Goal: Find specific page/section: Find specific page/section

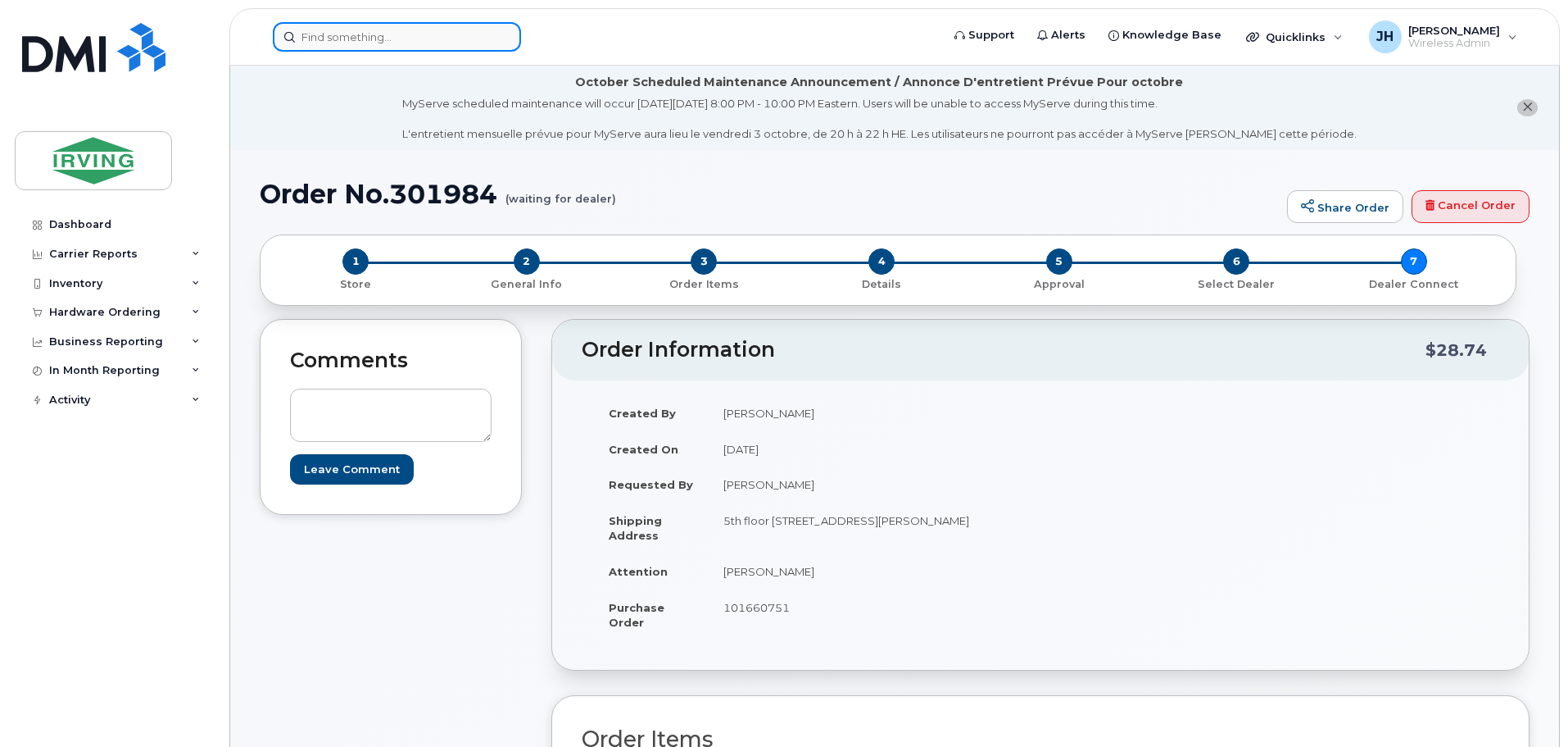
click at [395, 44] on input at bounding box center [397, 37] width 248 height 30
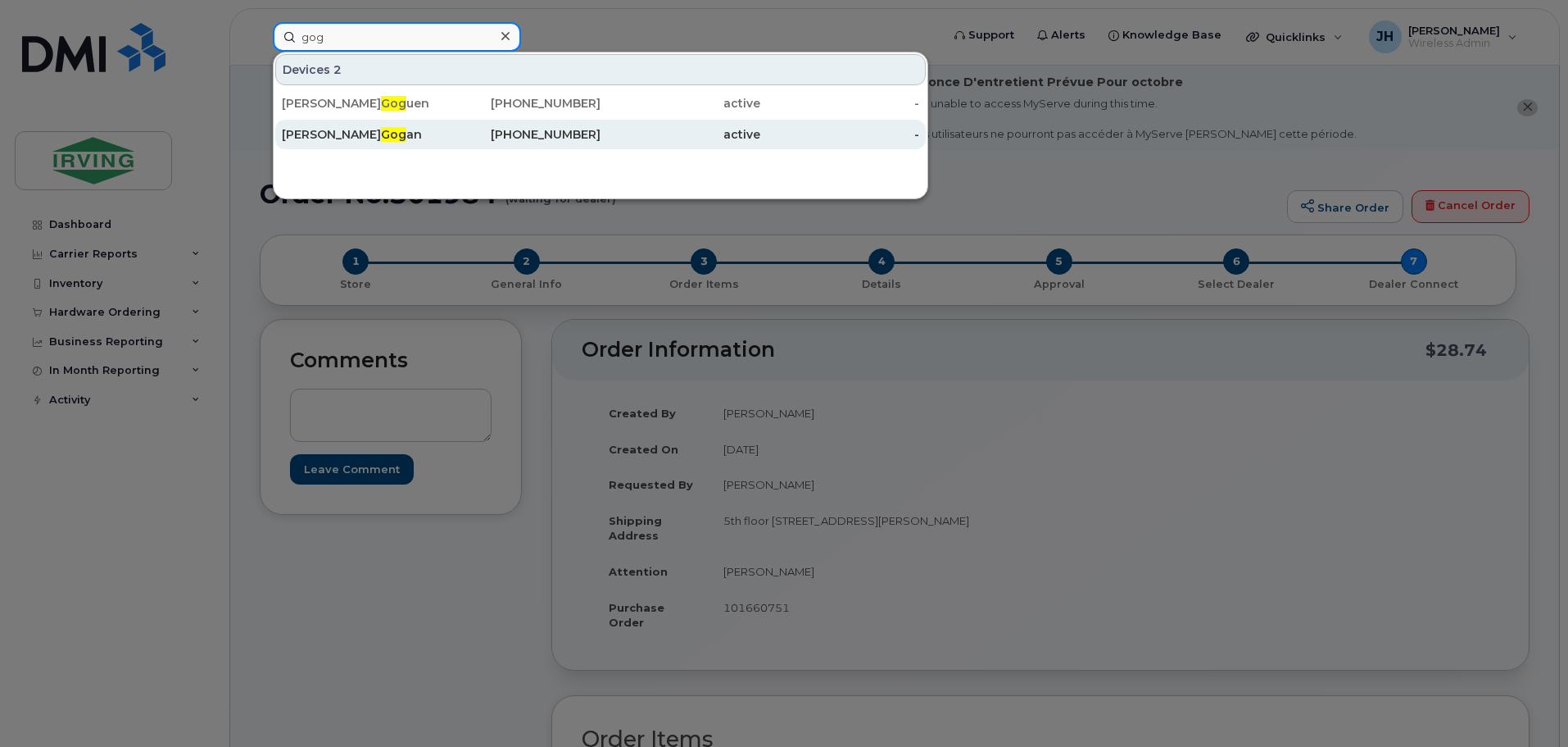
type input "gog"
click at [366, 131] on div "Elizabeth Gog an" at bounding box center [361, 134] width 160 height 17
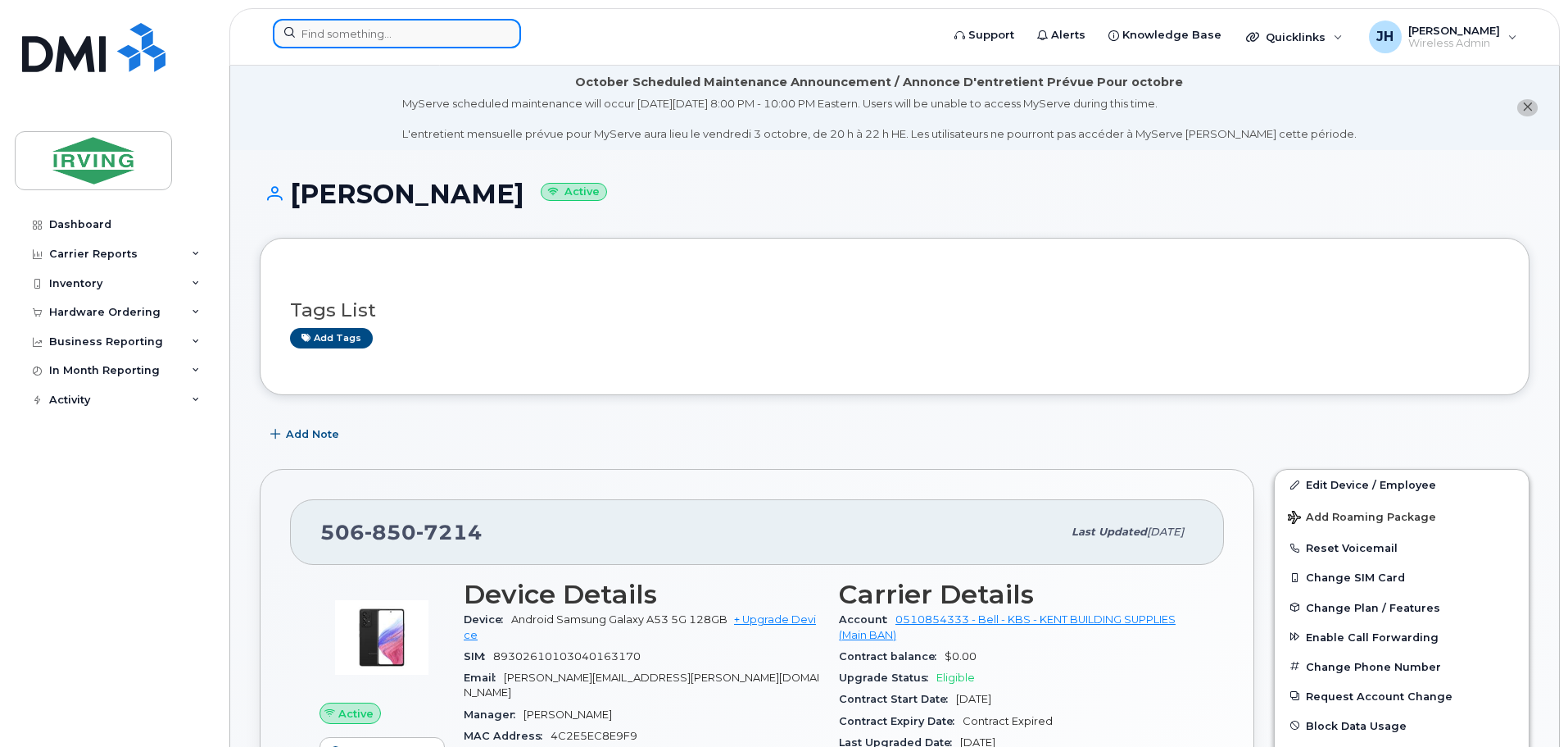
click at [399, 31] on input at bounding box center [397, 34] width 248 height 30
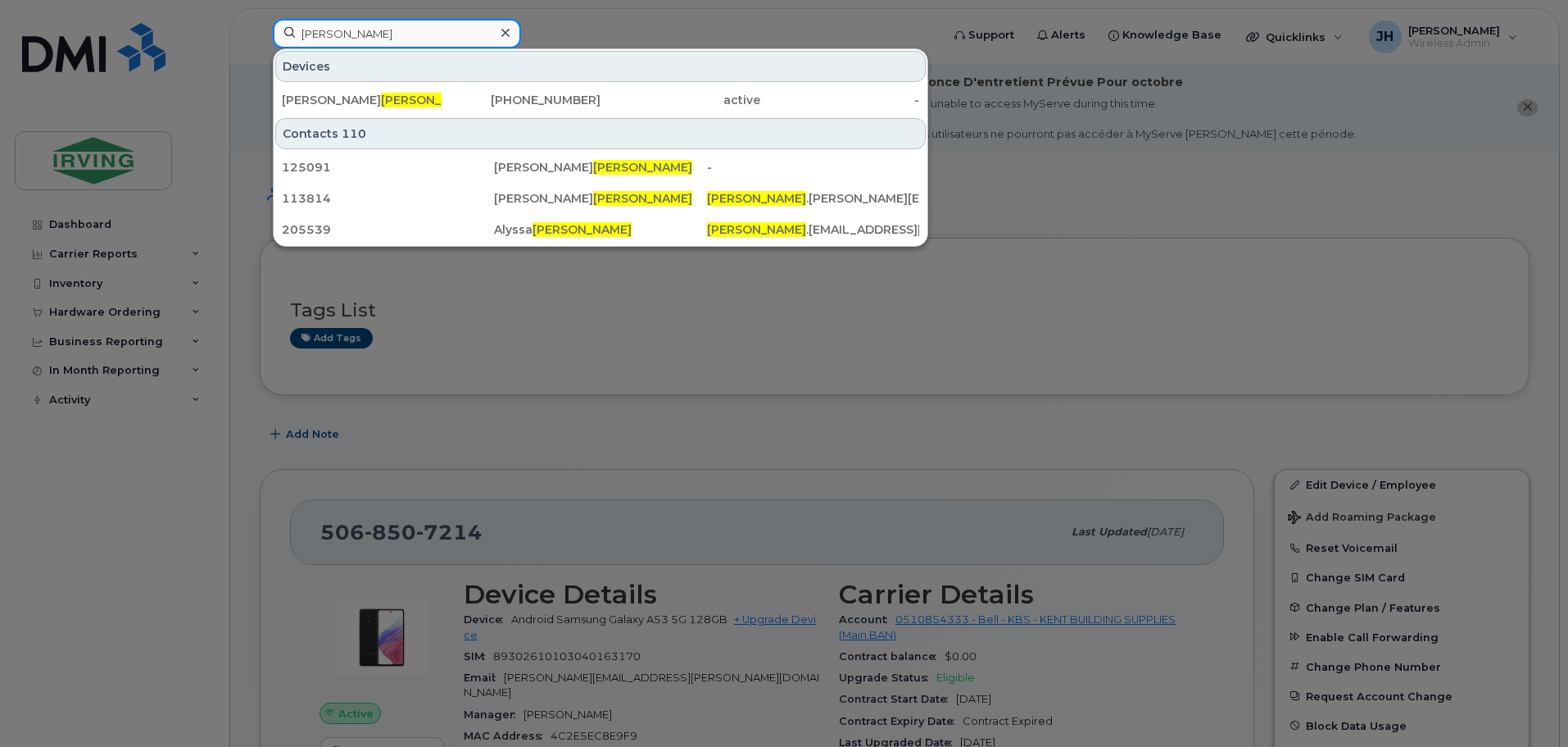
drag, startPoint x: 363, startPoint y: 33, endPoint x: 277, endPoint y: 36, distance: 86.1
click at [277, 35] on input "wright" at bounding box center [397, 34] width 248 height 30
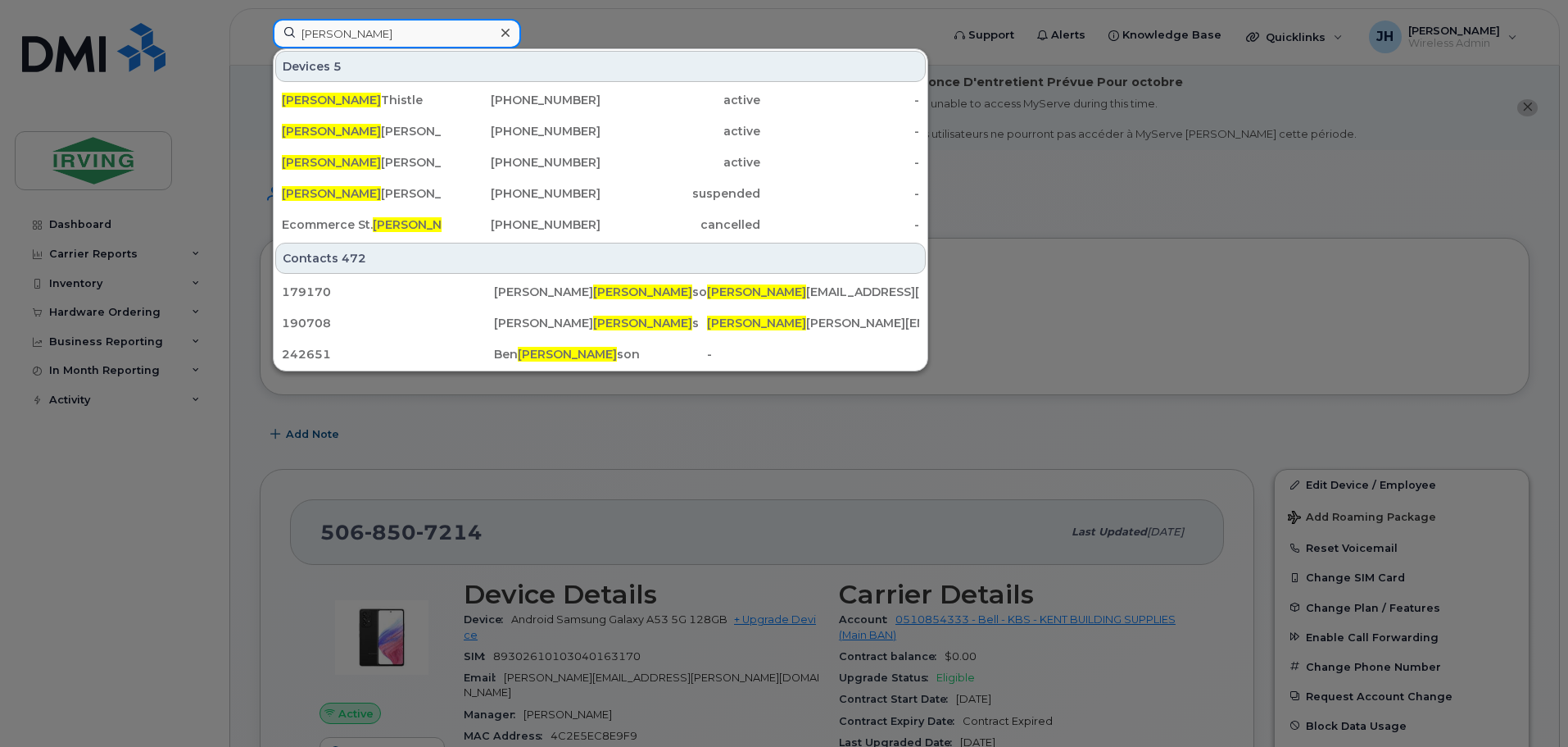
drag, startPoint x: 360, startPoint y: 28, endPoint x: 218, endPoint y: 35, distance: 142.2
click at [259, 35] on div "stephen Devices 5 Stephen Thistle 902-471-9892 active - Stephen Clarke 709-486-…" at bounding box center [601, 36] width 683 height 36
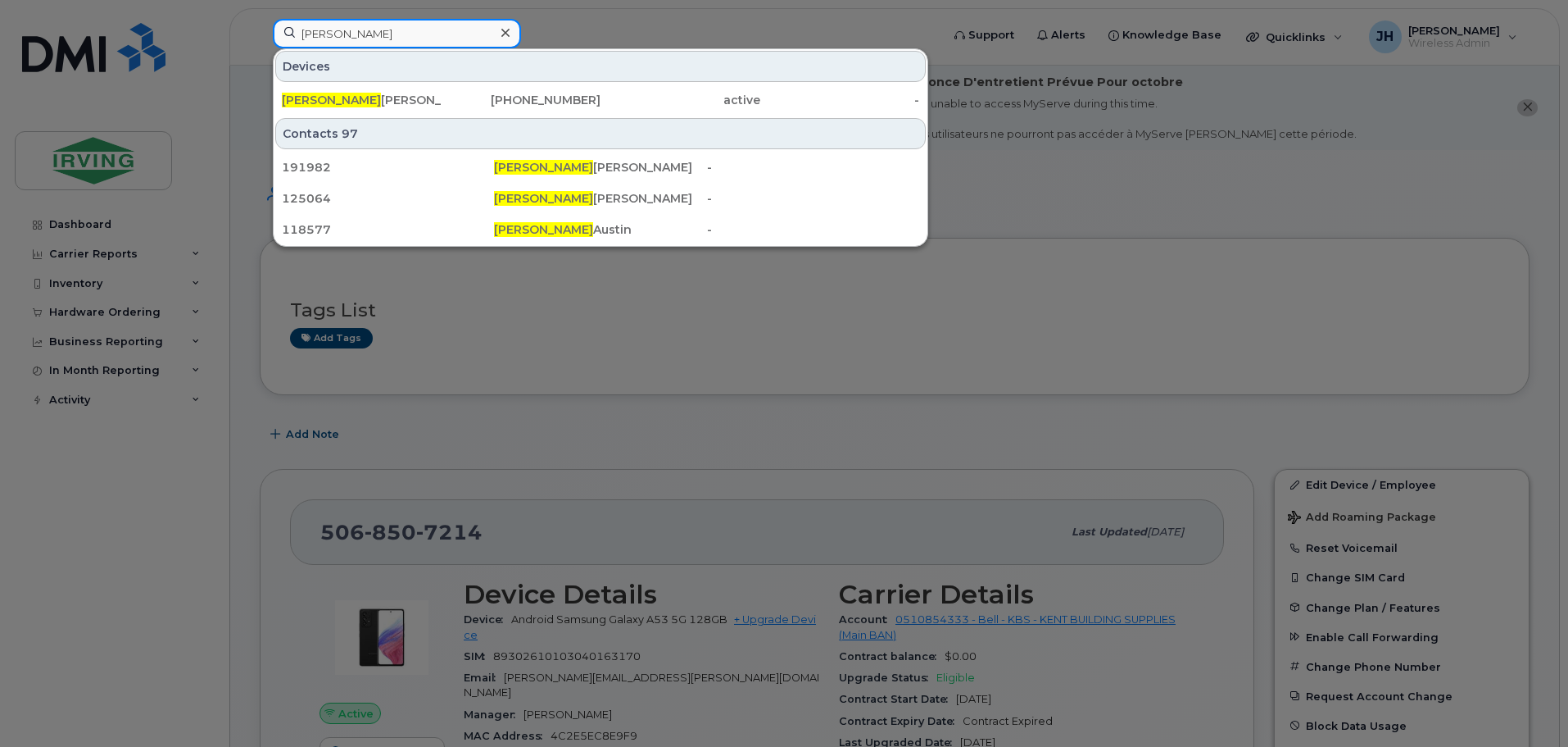
drag, startPoint x: 385, startPoint y: 32, endPoint x: 238, endPoint y: 32, distance: 147.0
click at [259, 32] on div "danielle Devices Danielle Doiron 782-377-6778 active - Contacts 97 191982 Danie…" at bounding box center [601, 36] width 683 height 36
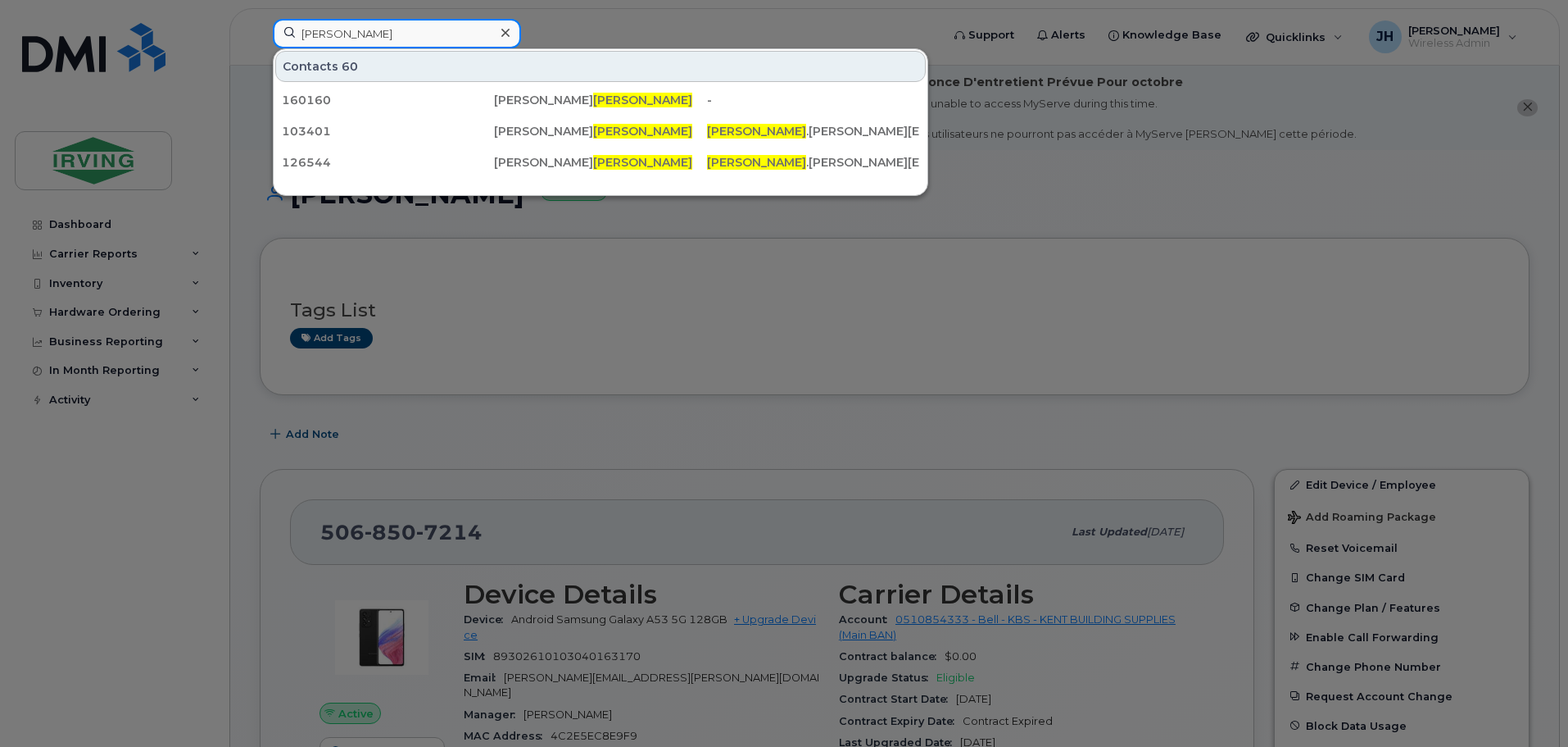
drag, startPoint x: 355, startPoint y: 29, endPoint x: 259, endPoint y: 29, distance: 96.0
click at [259, 29] on div "watson Contacts 60 160160 Aaron Watson - 103401 Adam Watson watson .adam@irving…" at bounding box center [601, 36] width 683 height 36
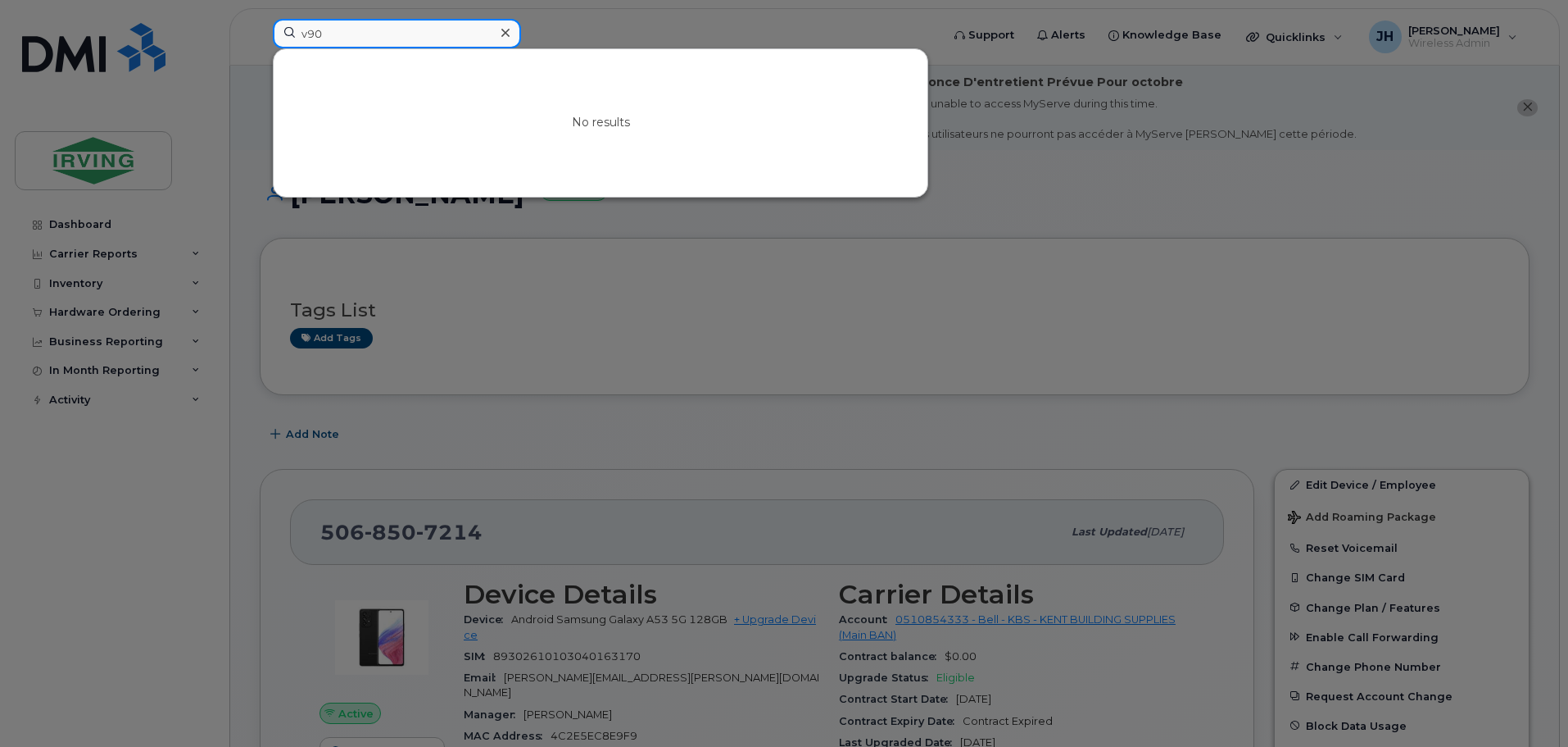
drag, startPoint x: 371, startPoint y: 35, endPoint x: 270, endPoint y: 34, distance: 101.0
click at [270, 34] on div "v90 No results" at bounding box center [601, 36] width 683 height 36
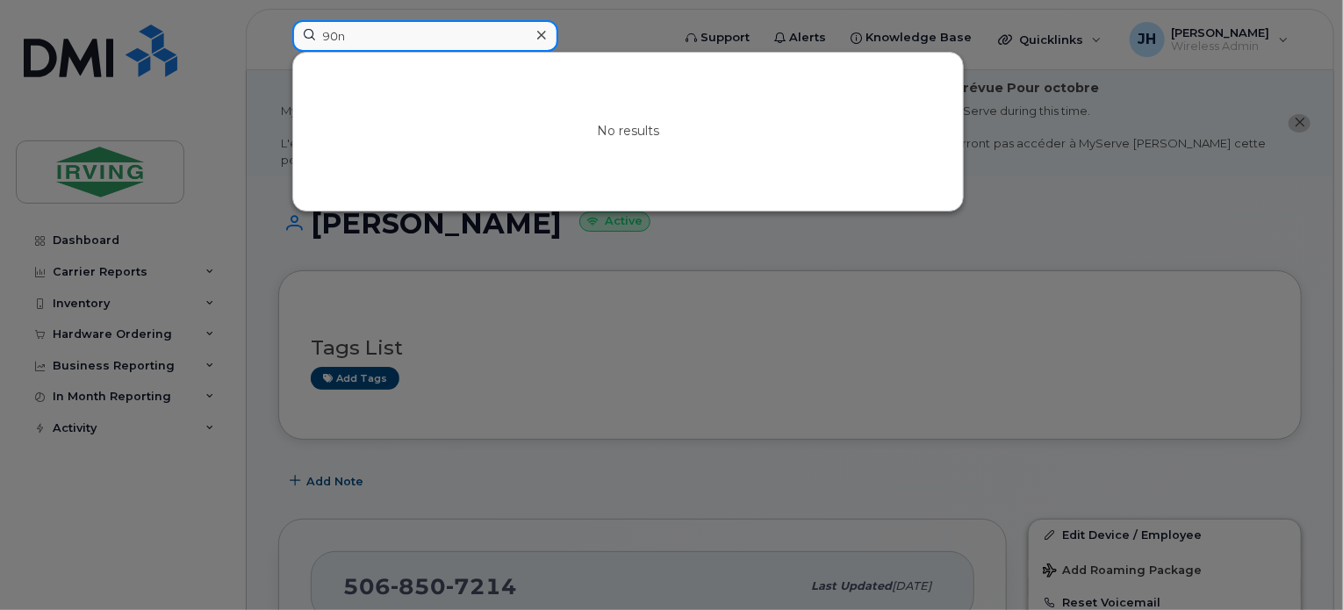
drag, startPoint x: 374, startPoint y: 34, endPoint x: 309, endPoint y: 33, distance: 65.0
click at [309, 32] on input "90n" at bounding box center [425, 36] width 266 height 32
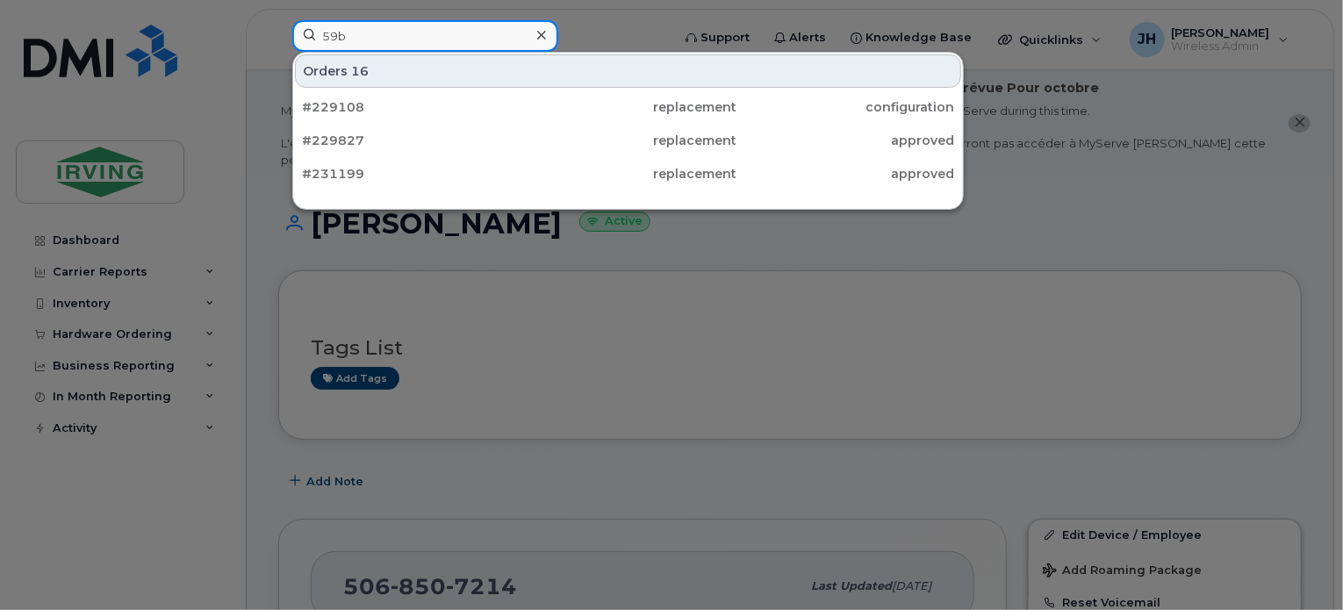
drag, startPoint x: 360, startPoint y: 32, endPoint x: 307, endPoint y: 34, distance: 52.7
click at [307, 34] on input "59b" at bounding box center [425, 36] width 266 height 32
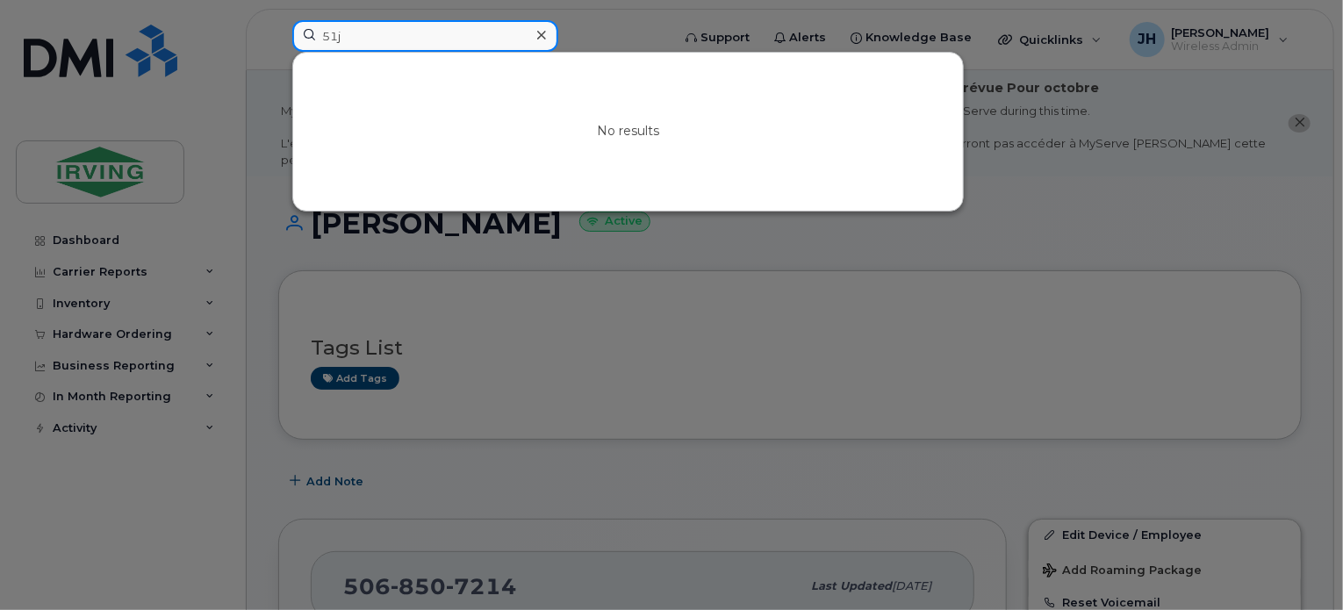
drag, startPoint x: 355, startPoint y: 38, endPoint x: 289, endPoint y: 38, distance: 65.9
click at [289, 38] on div "51j No results" at bounding box center [475, 39] width 395 height 39
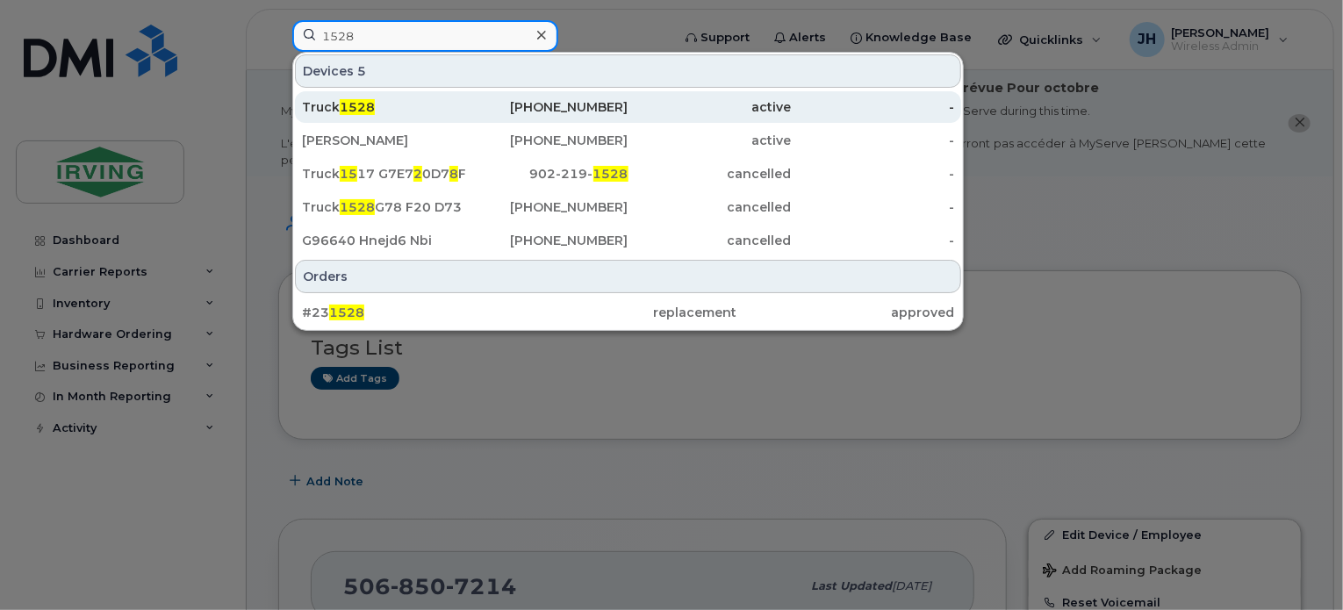
type input "1528"
click at [359, 104] on span "1528" at bounding box center [357, 107] width 35 height 16
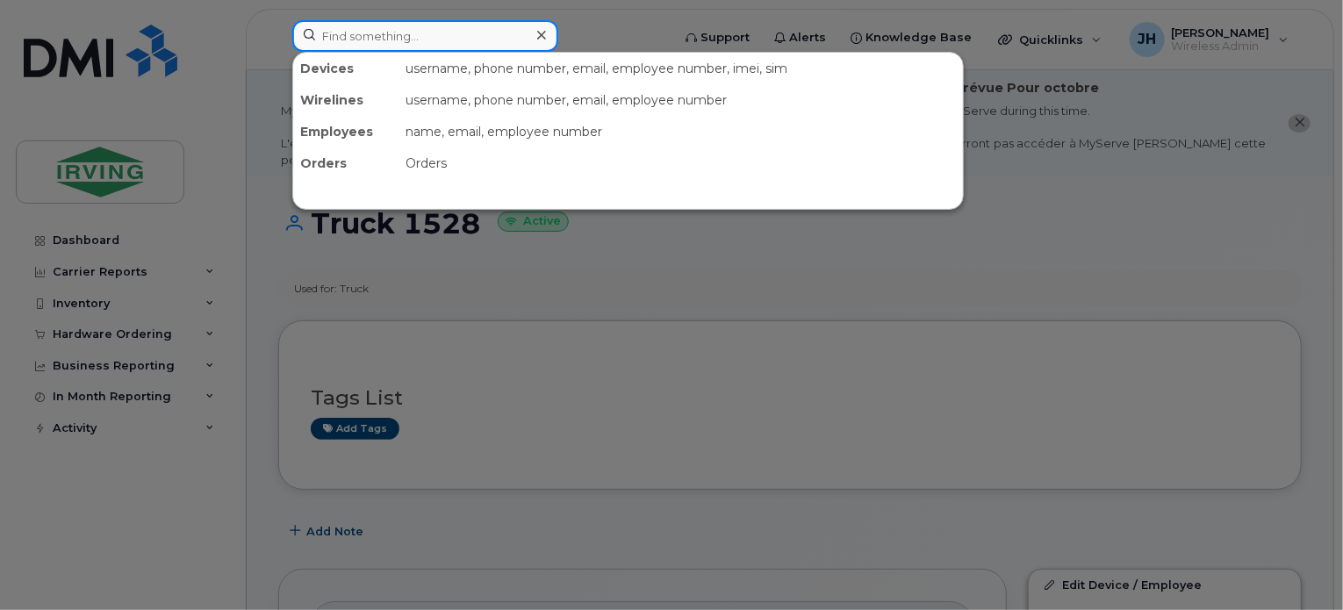
click at [341, 39] on input at bounding box center [425, 36] width 266 height 32
type input "1528"
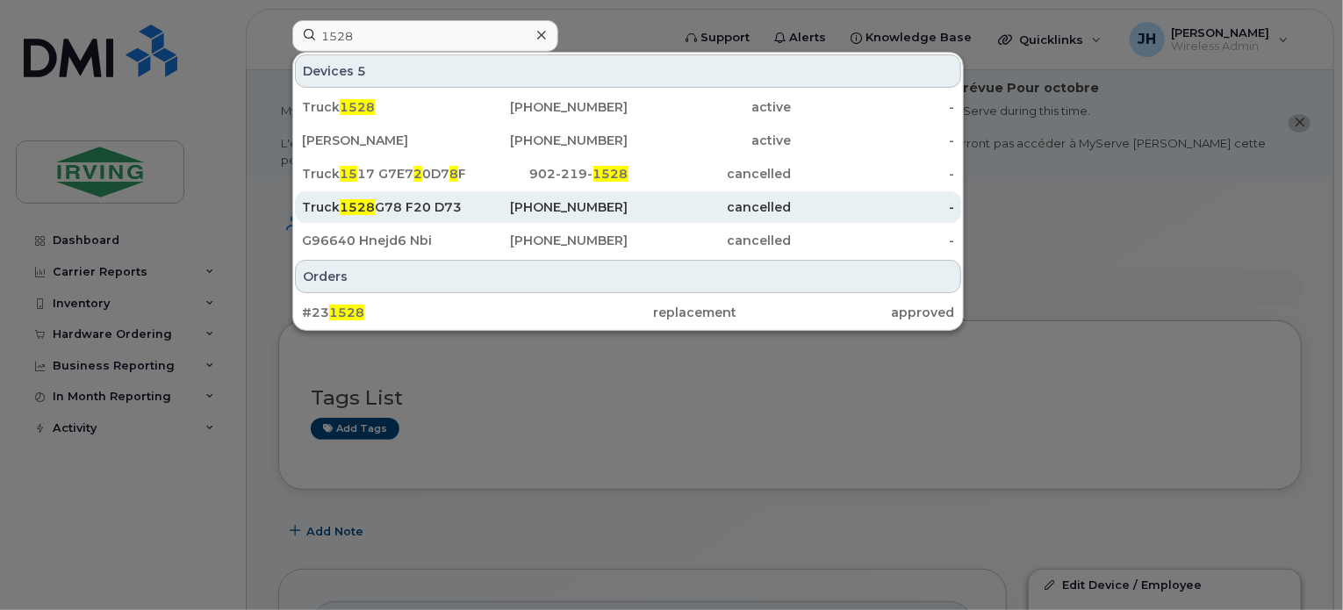
click at [421, 206] on div "Truck 1528 G78 F20 D73 F35" at bounding box center [383, 207] width 163 height 18
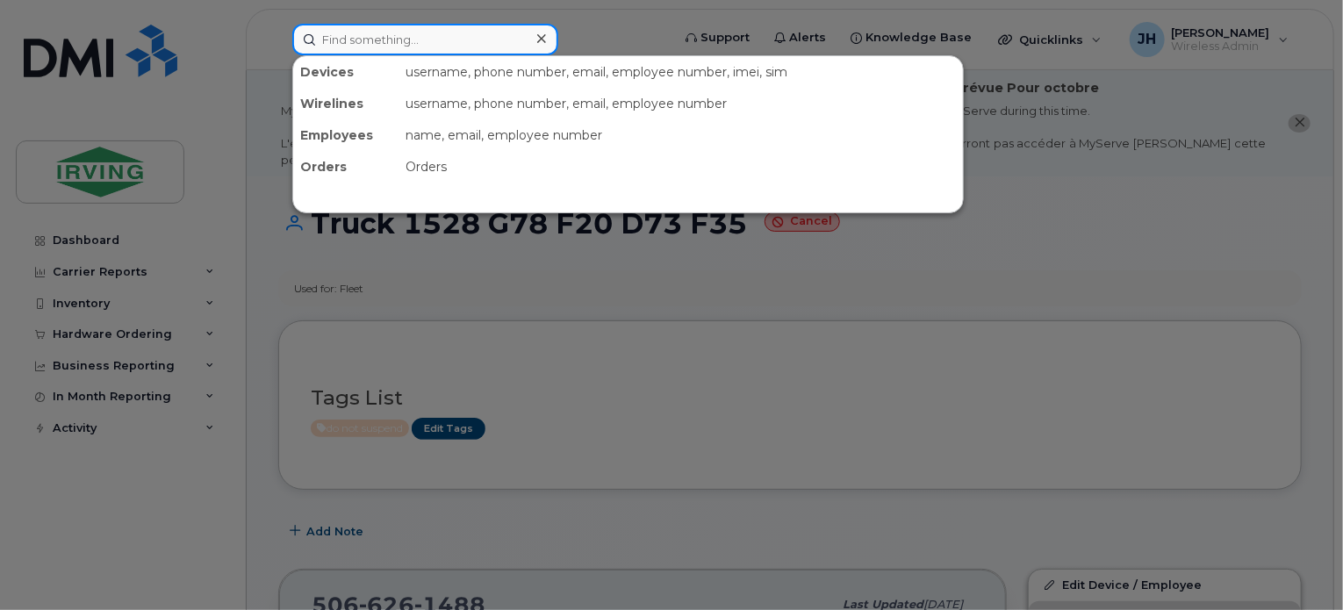
click at [412, 27] on input at bounding box center [425, 40] width 266 height 32
type input "f35"
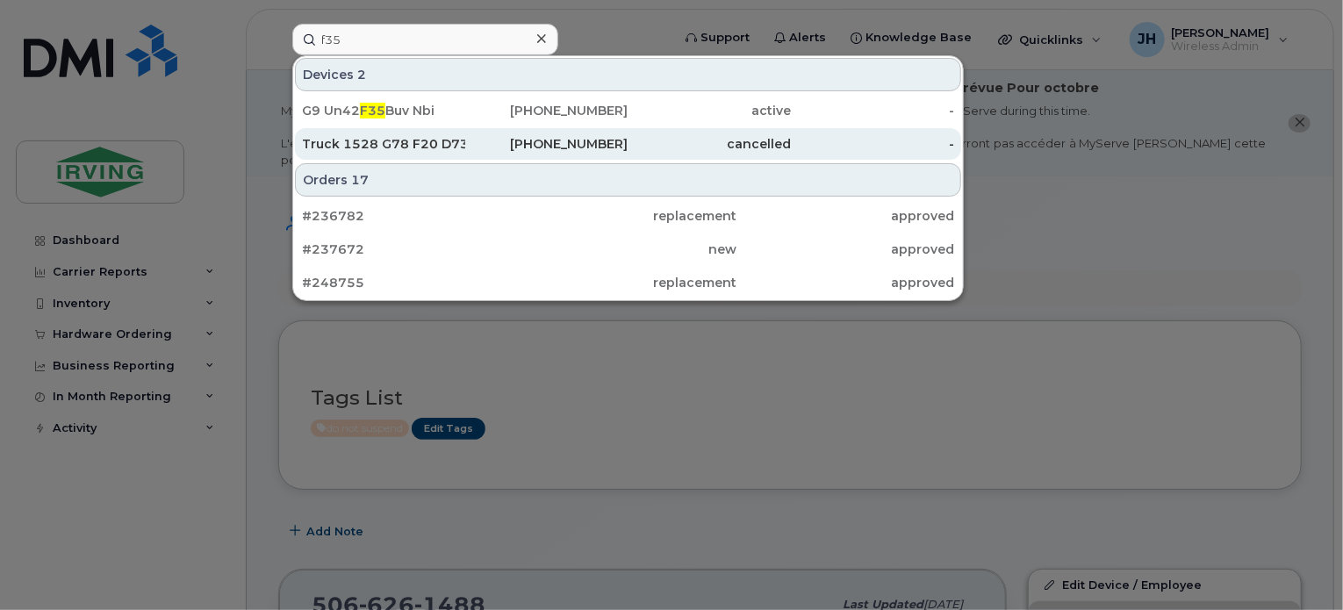
click at [448, 138] on div "Truck 1528 G78 F20 D73 F35" at bounding box center [383, 144] width 163 height 18
